Goal: Find specific page/section: Find specific page/section

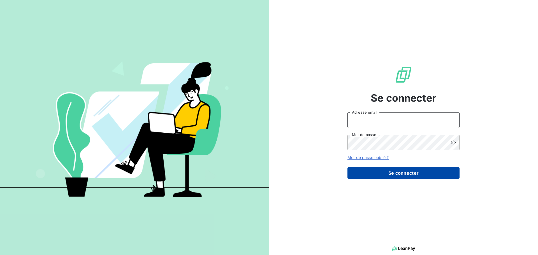
type input "[EMAIL_ADDRESS][DOMAIN_NAME]"
click at [405, 171] on button "Se connecter" at bounding box center [403, 173] width 112 height 12
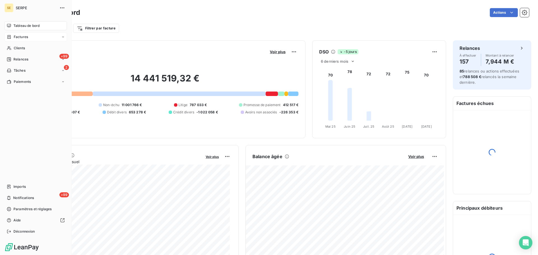
click at [20, 40] on div "Factures" at bounding box center [35, 36] width 62 height 9
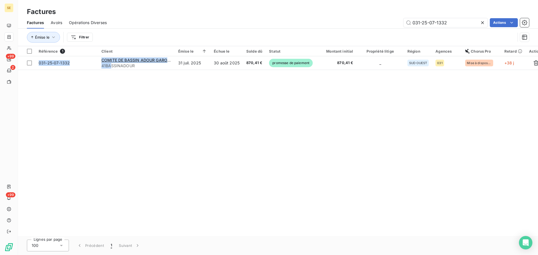
drag, startPoint x: 145, startPoint y: 70, endPoint x: 123, endPoint y: 71, distance: 22.4
click at [111, 67] on div "Référence 1 Client Émise le Échue le Solde dû Statut Montant initial Propriété …" at bounding box center [278, 141] width 520 height 190
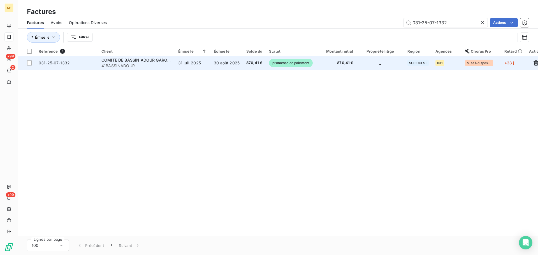
click at [139, 66] on span "41BASSINADOUR" at bounding box center [136, 66] width 70 height 6
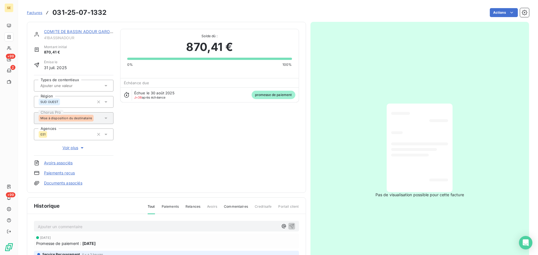
click at [82, 33] on link "COMITE DE BASSIN ADOUR GARONNE" at bounding box center [81, 31] width 75 height 5
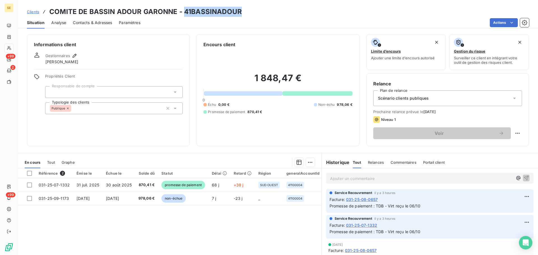
drag, startPoint x: 240, startPoint y: 13, endPoint x: 183, endPoint y: 13, distance: 56.9
click at [183, 13] on div "Clients COMITE DE BASSIN ADOUR GARONNE - 41BASSINADOUR" at bounding box center [278, 12] width 520 height 10
copy h3 "41BASSINADOUR"
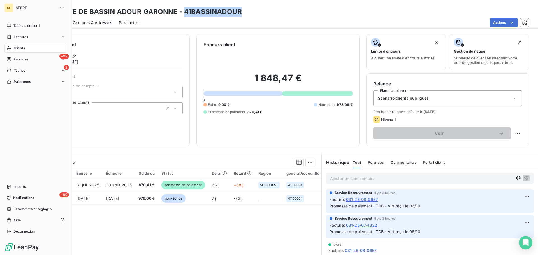
click at [15, 45] on div "Clients" at bounding box center [35, 48] width 62 height 9
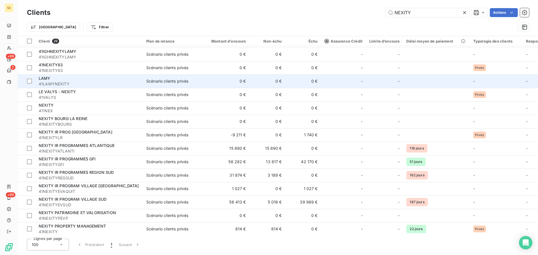
scroll to position [149, 0]
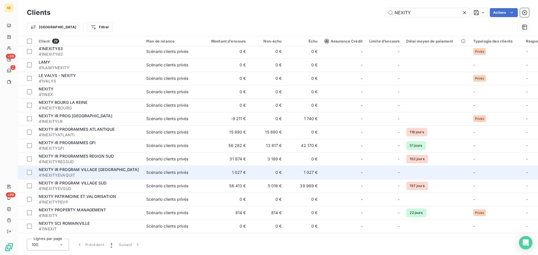
type input "NEXITY"
click at [114, 177] on span "41NEXITYEVAQUIT" at bounding box center [89, 176] width 101 height 6
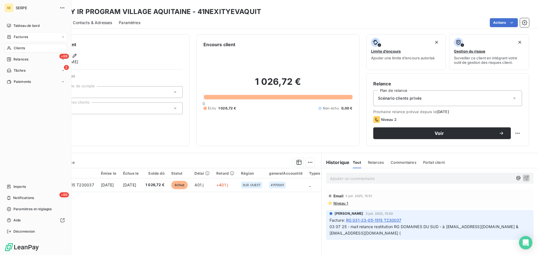
click at [12, 34] on div "Factures" at bounding box center [35, 36] width 62 height 9
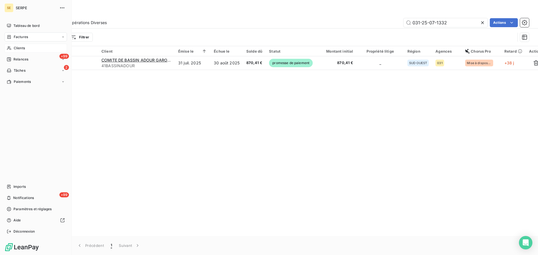
click at [22, 48] on span "Clients" at bounding box center [19, 48] width 11 height 5
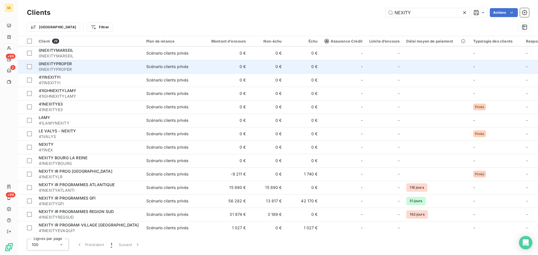
scroll to position [204, 0]
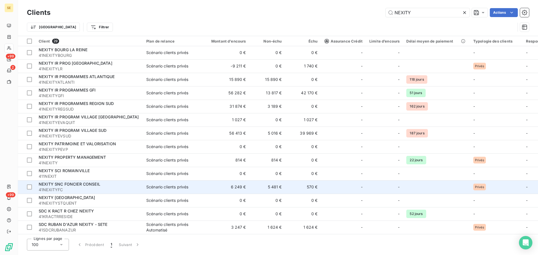
click at [133, 187] on span "41NEXITYFC" at bounding box center [89, 190] width 101 height 6
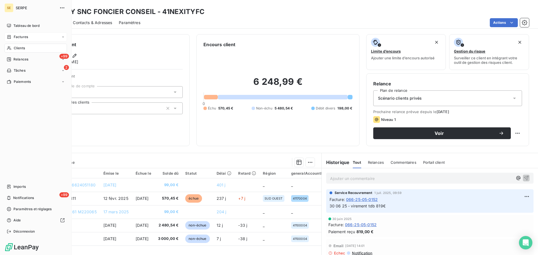
click at [13, 35] on div "Factures" at bounding box center [17, 36] width 21 height 5
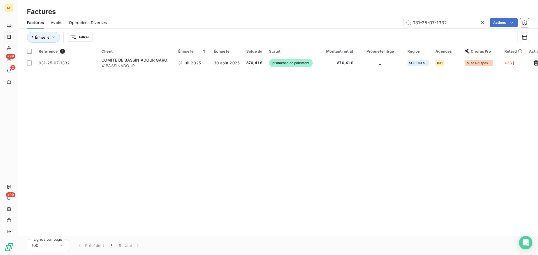
click at [483, 23] on icon at bounding box center [482, 22] width 3 height 3
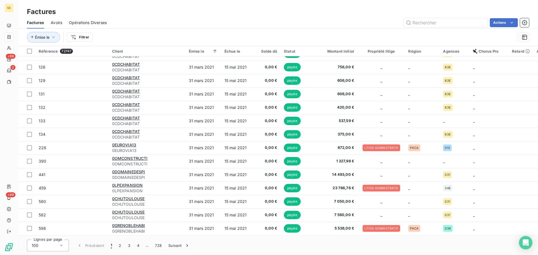
scroll to position [644, 0]
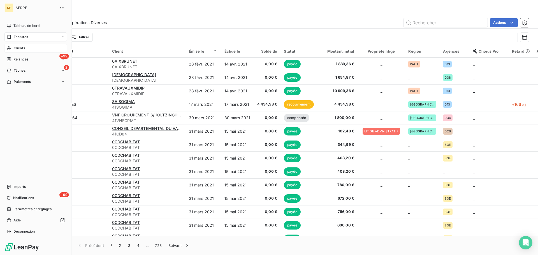
click at [11, 34] on div "Factures" at bounding box center [35, 36] width 62 height 9
click at [15, 50] on span "Clients" at bounding box center [19, 48] width 11 height 5
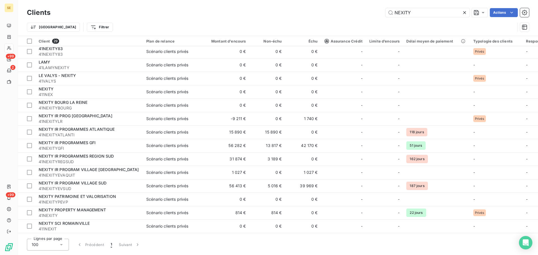
scroll to position [204, 0]
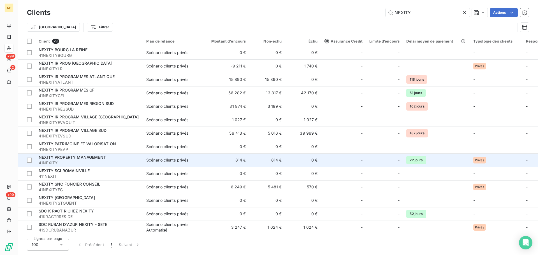
click at [92, 157] on span "NEXITY PROPERTY MANAGEMENT" at bounding box center [72, 157] width 67 height 5
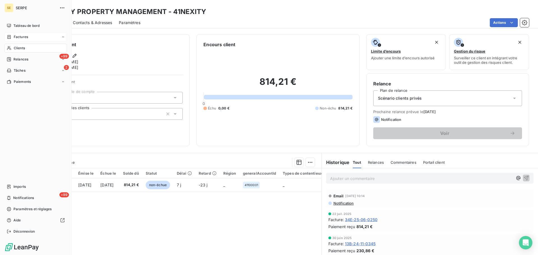
click at [23, 35] on span "Factures" at bounding box center [21, 36] width 14 height 5
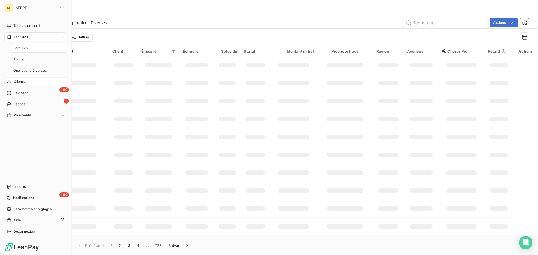
click at [17, 48] on span "Factures" at bounding box center [20, 48] width 14 height 5
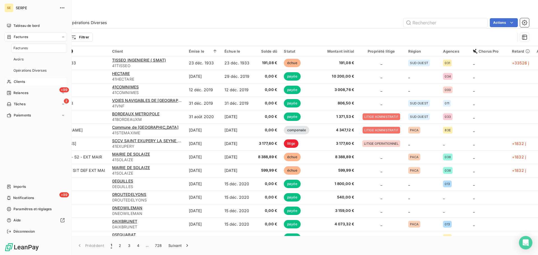
click at [19, 86] on div "Clients" at bounding box center [35, 81] width 62 height 9
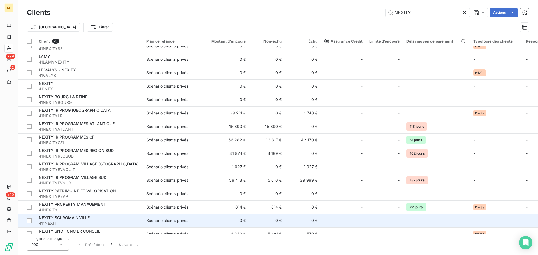
scroll to position [204, 0]
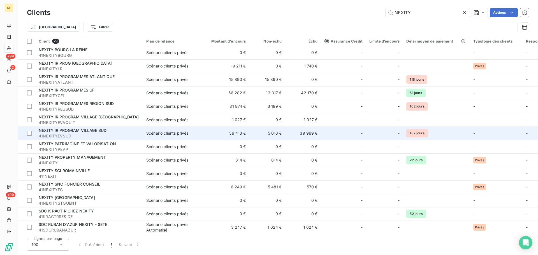
click at [99, 133] on span "41NEXITYEVSUD" at bounding box center [89, 136] width 101 height 6
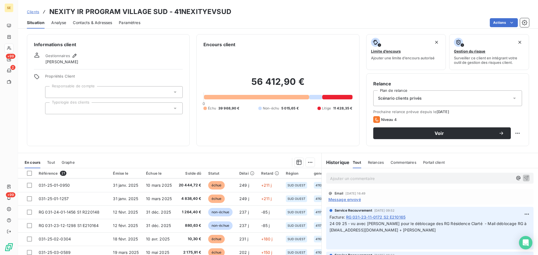
scroll to position [101, 0]
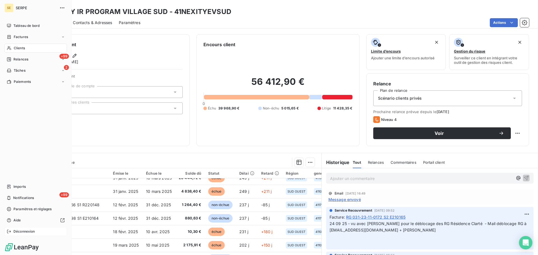
click at [25, 236] on div "Déconnexion" at bounding box center [35, 231] width 62 height 9
